Goal: Task Accomplishment & Management: Manage account settings

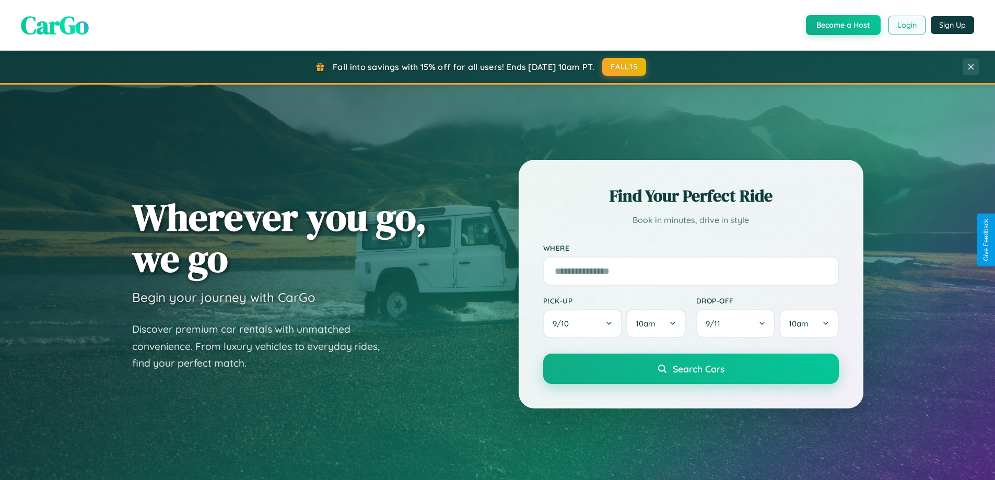
click at [907, 25] on button "Login" at bounding box center [907, 25] width 37 height 19
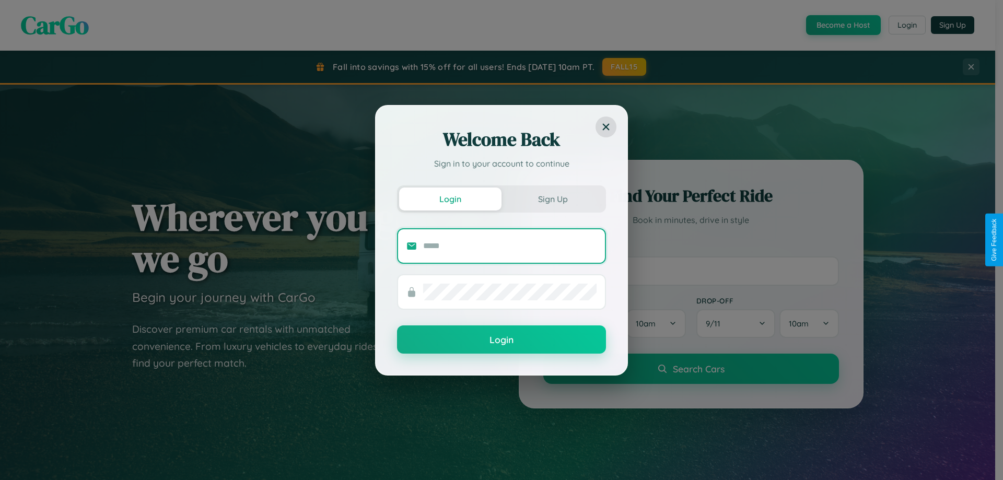
click at [510, 246] on input "text" at bounding box center [509, 246] width 173 height 17
type input "**********"
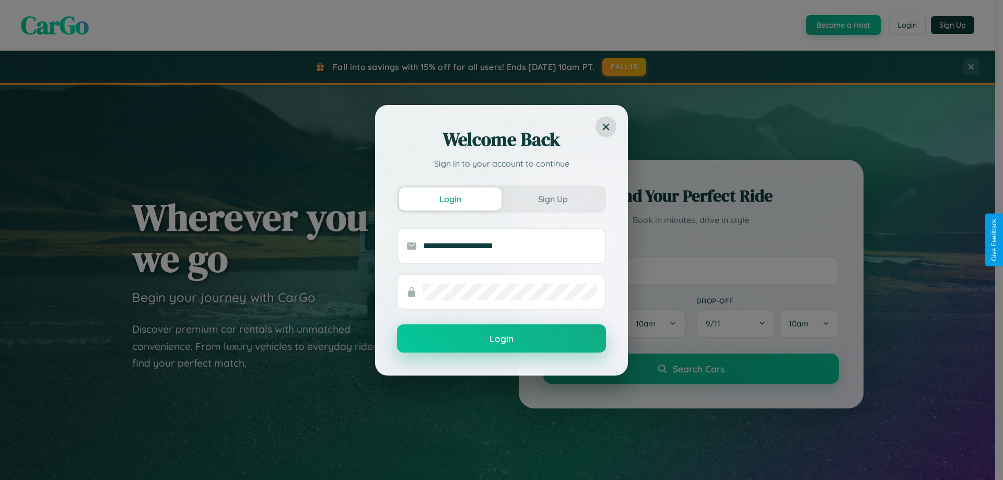
click at [502, 339] on button "Login" at bounding box center [501, 339] width 209 height 28
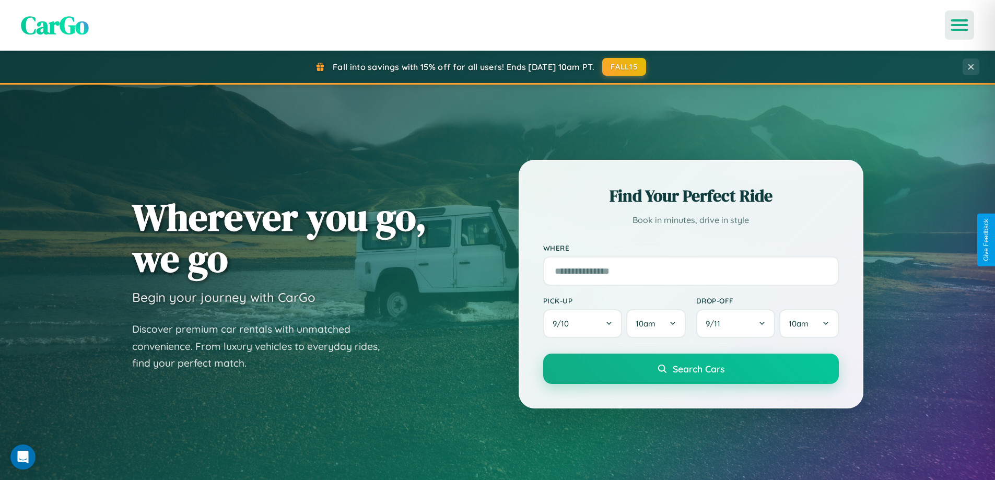
click at [960, 25] on icon "Open menu" at bounding box center [960, 24] width 15 height 9
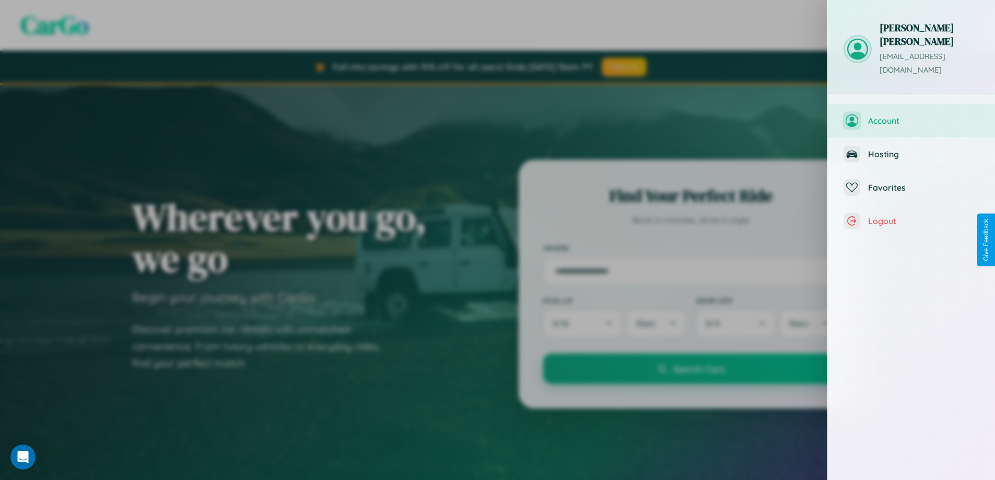
click at [912, 115] on span "Account" at bounding box center [923, 120] width 111 height 10
